Goal: Navigation & Orientation: Find specific page/section

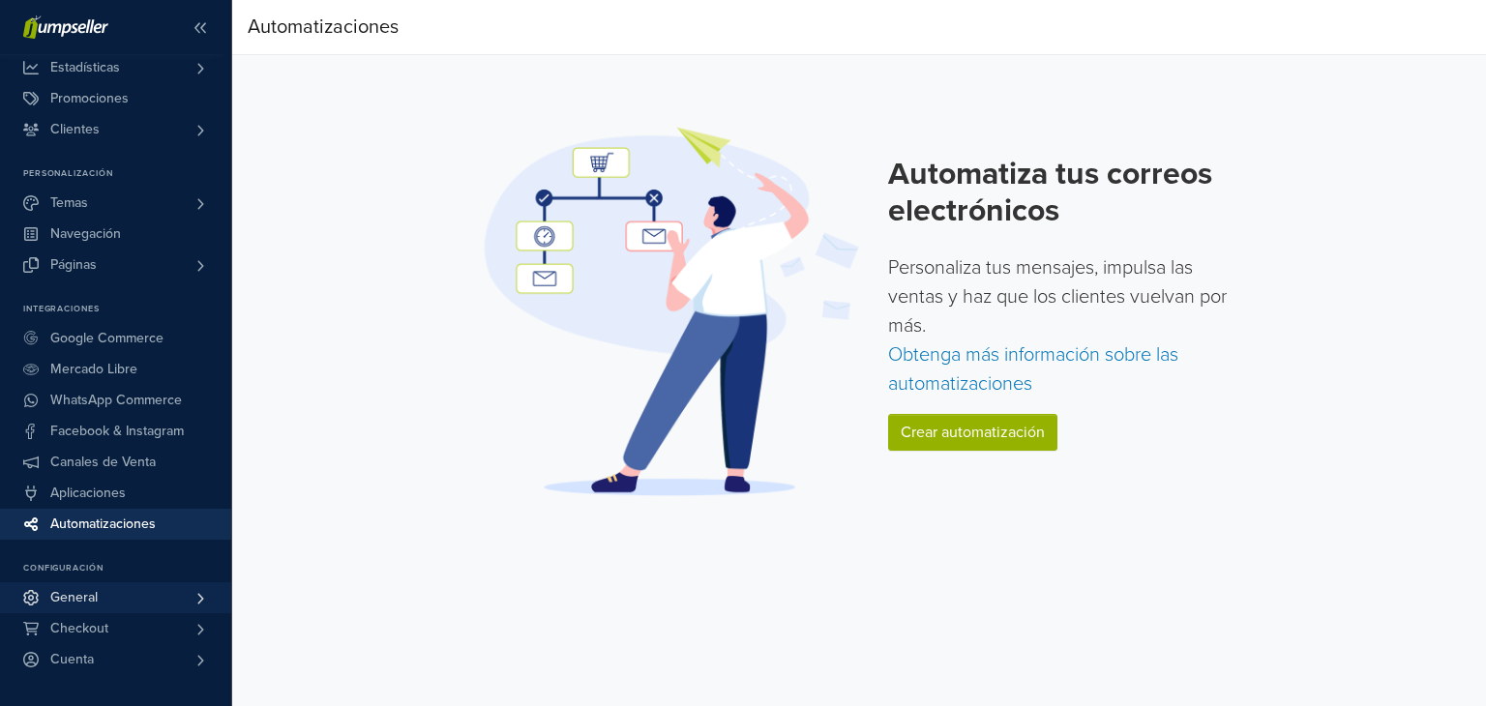
click at [84, 593] on span "General" at bounding box center [73, 597] width 47 height 31
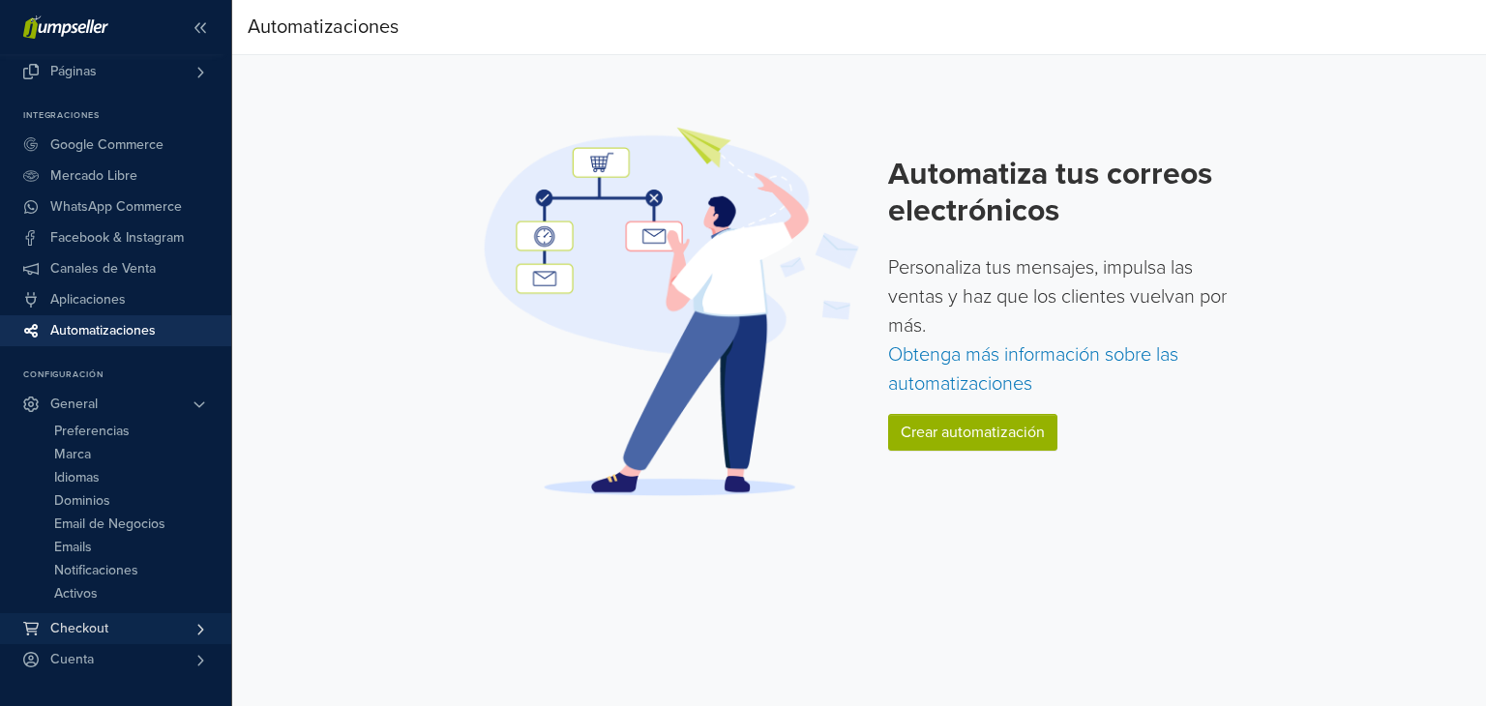
click at [97, 621] on span "Checkout" at bounding box center [79, 628] width 58 height 31
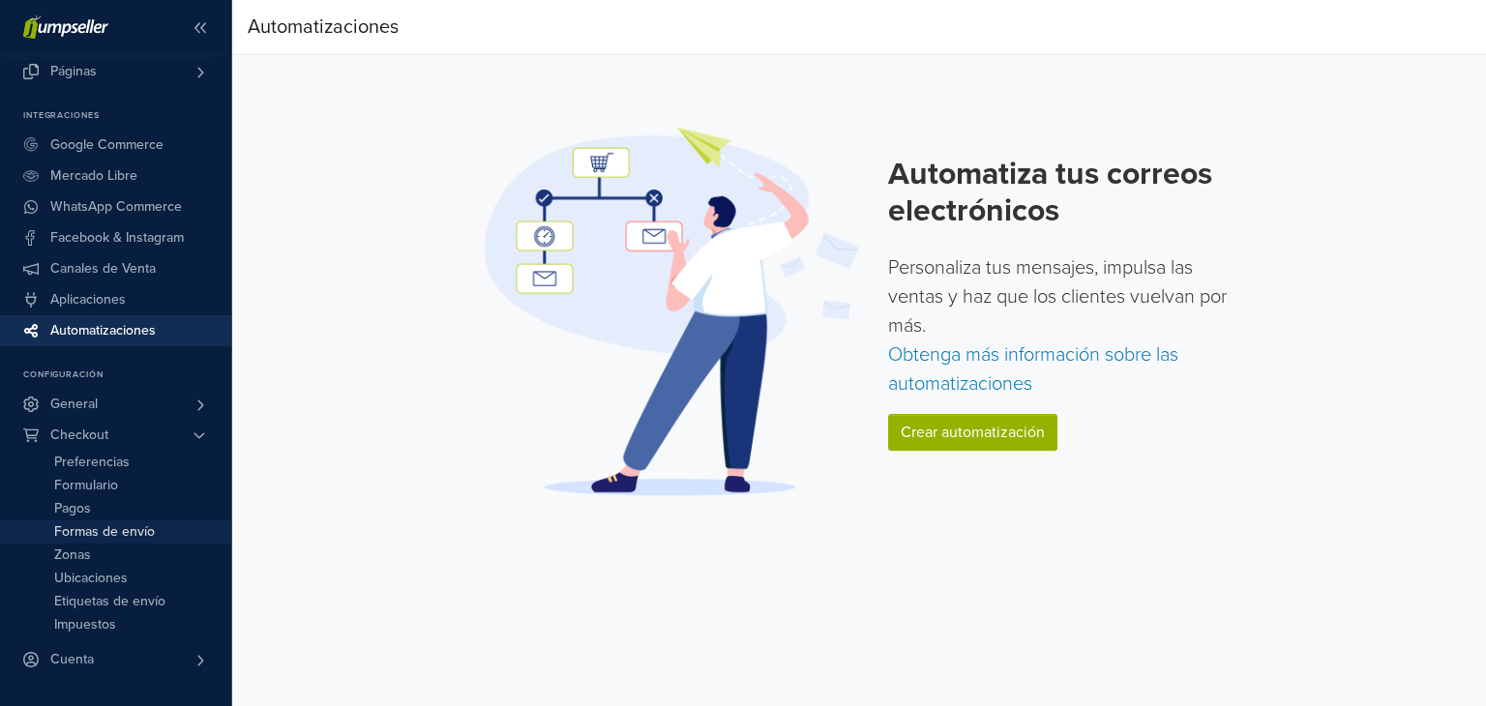
click at [145, 527] on span "Formas de envío" at bounding box center [104, 531] width 101 height 23
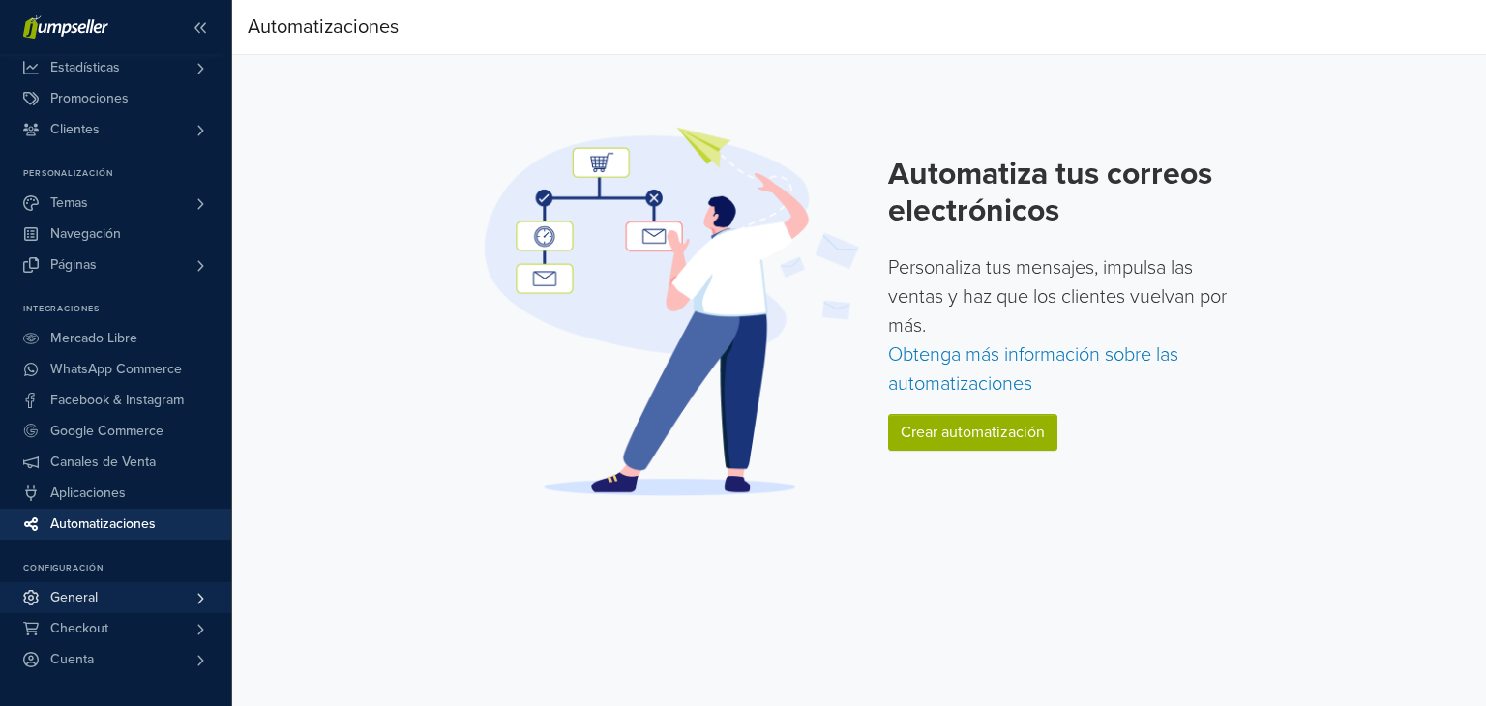
click at [72, 610] on span "General" at bounding box center [73, 597] width 47 height 31
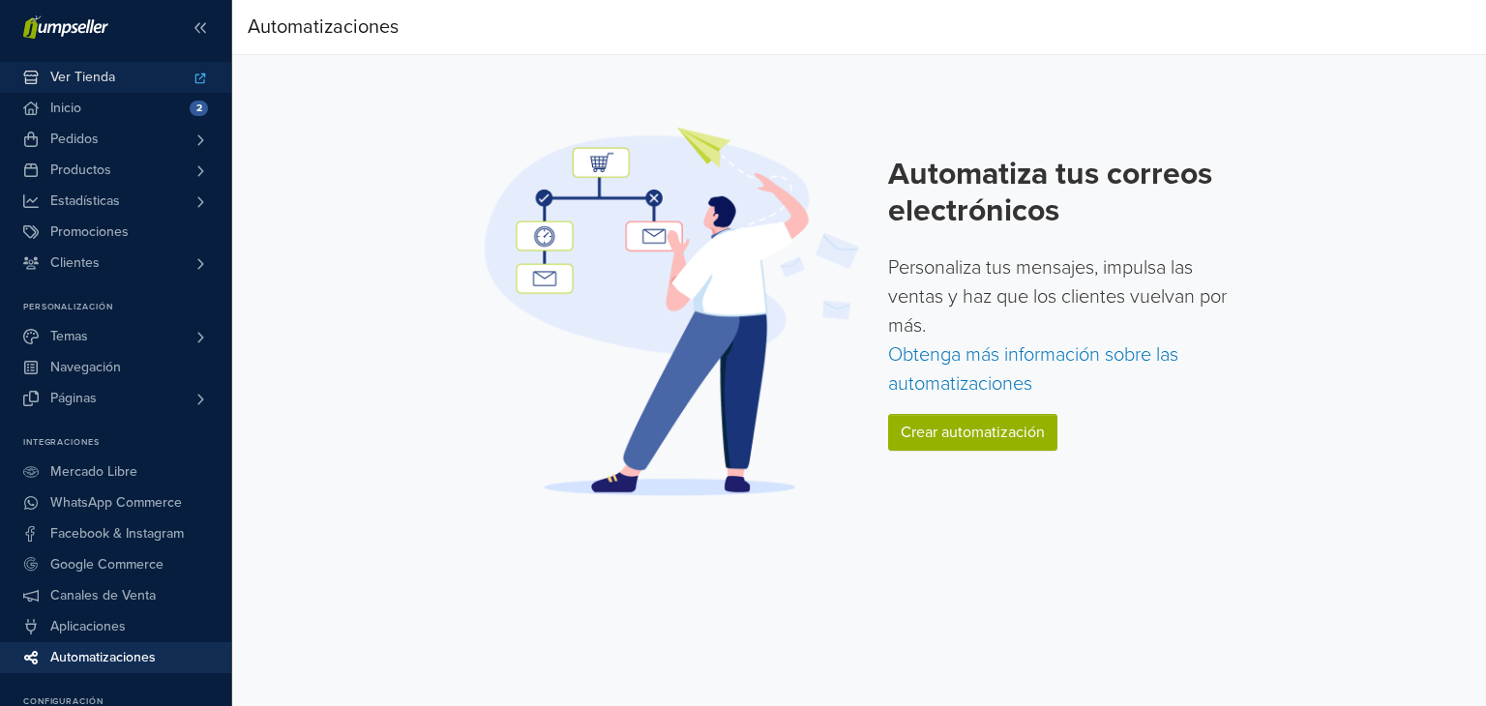
click at [100, 83] on span "Ver Tienda" at bounding box center [82, 77] width 65 height 31
click at [66, 141] on span "Pedidos" at bounding box center [74, 139] width 48 height 31
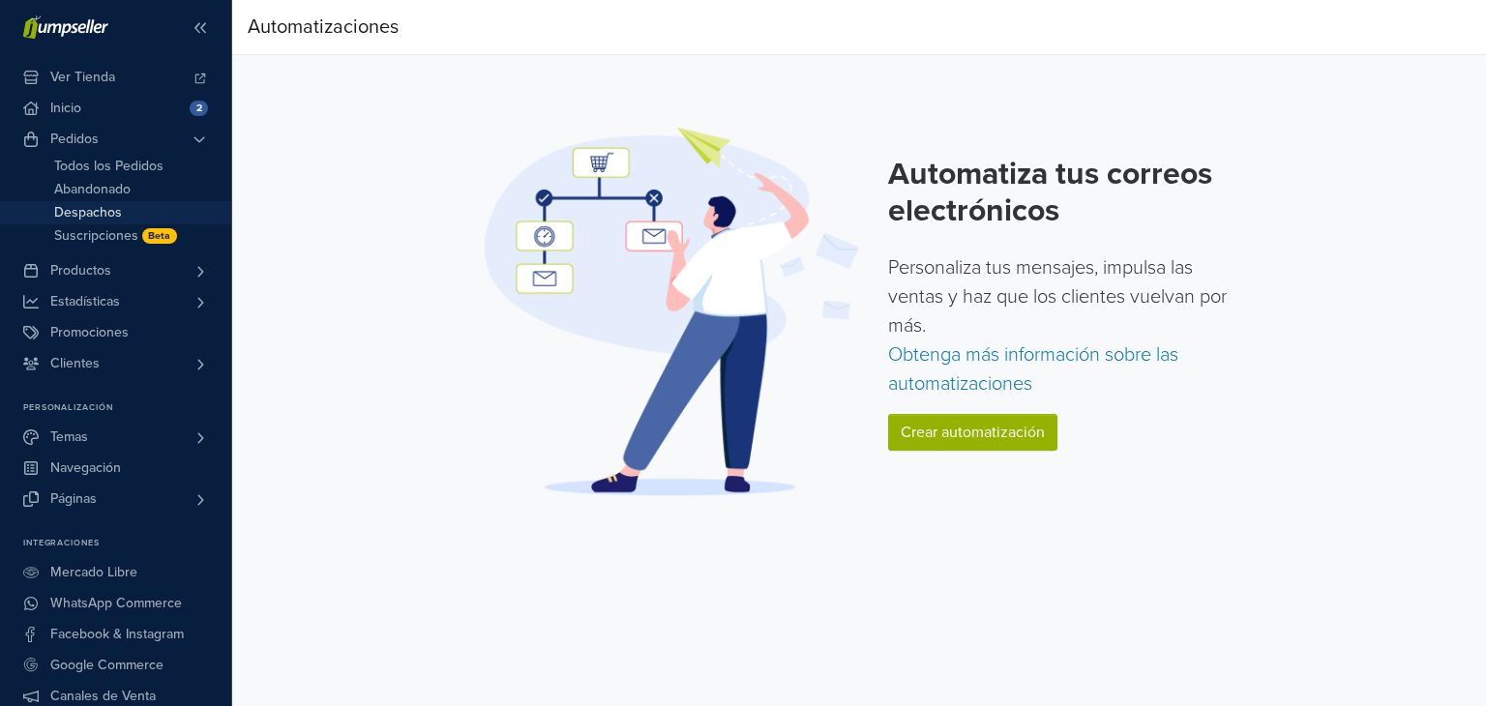
click at [135, 214] on link "Despachos" at bounding box center [115, 212] width 231 height 23
